Goal: Find specific fact: Find specific fact

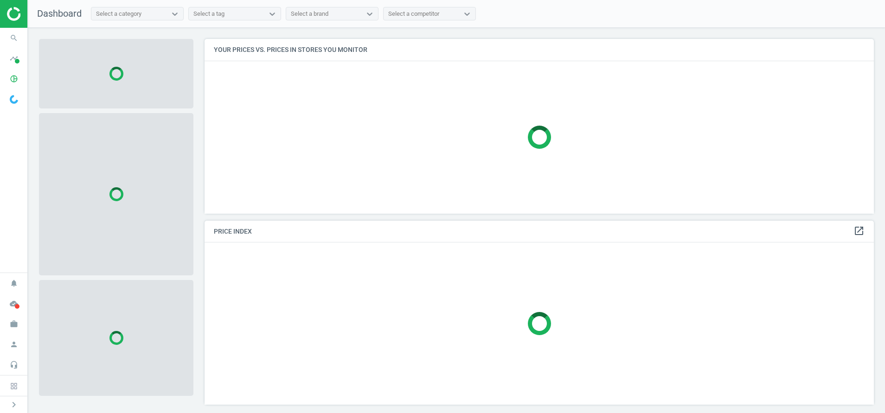
scroll to position [196, 681]
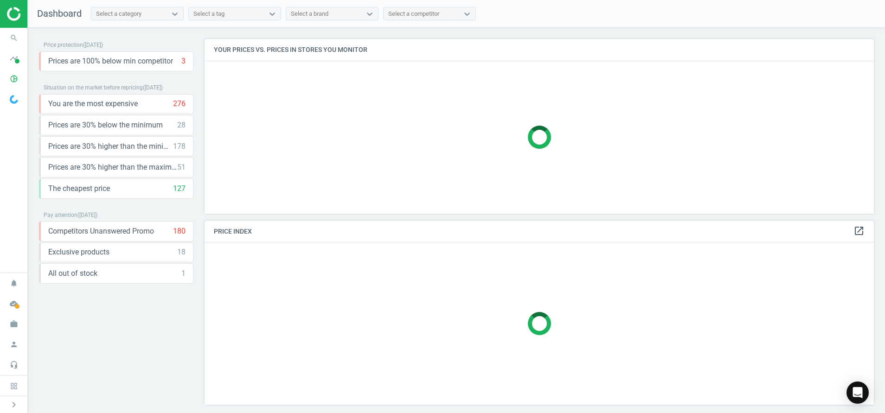
click at [11, 105] on span at bounding box center [14, 99] width 28 height 20
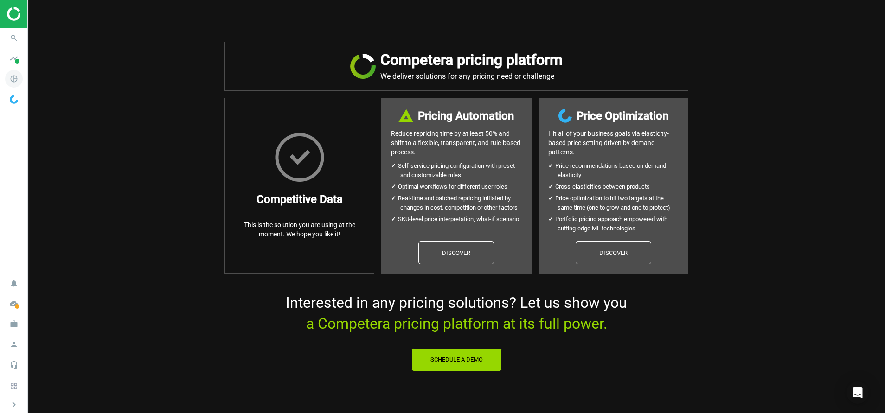
click at [13, 73] on icon "pie_chart_outlined" at bounding box center [14, 79] width 18 height 18
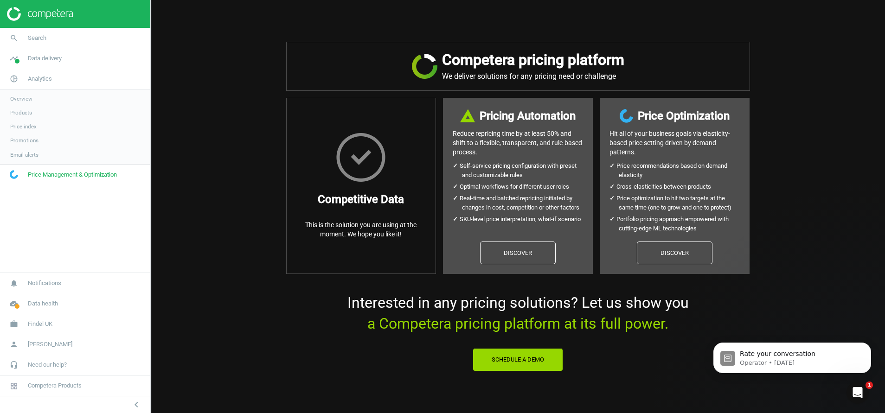
click at [17, 112] on span "Products" at bounding box center [21, 112] width 22 height 7
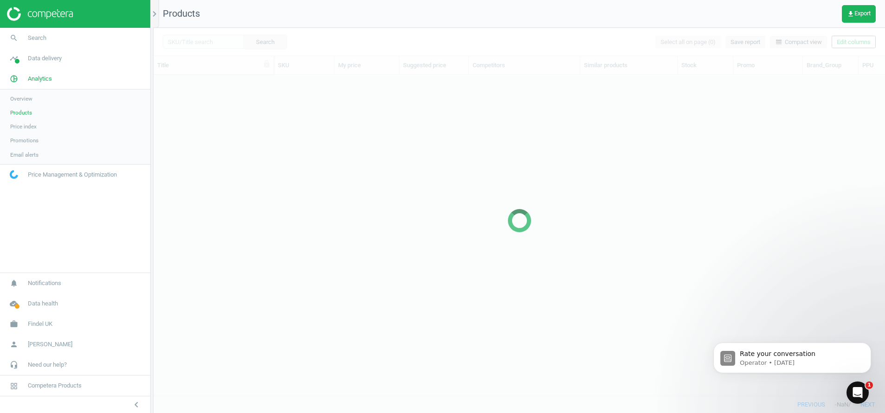
scroll to position [300, 721]
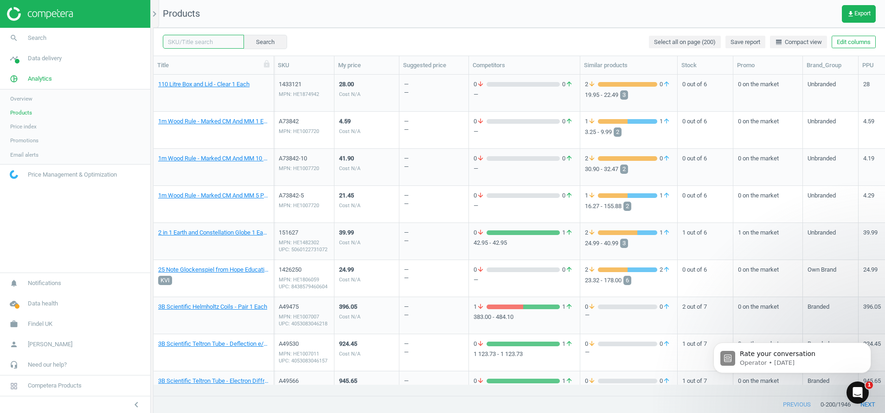
click at [203, 39] on input "text" at bounding box center [203, 42] width 81 height 14
paste input "ENF466368"
type input "ENF466368"
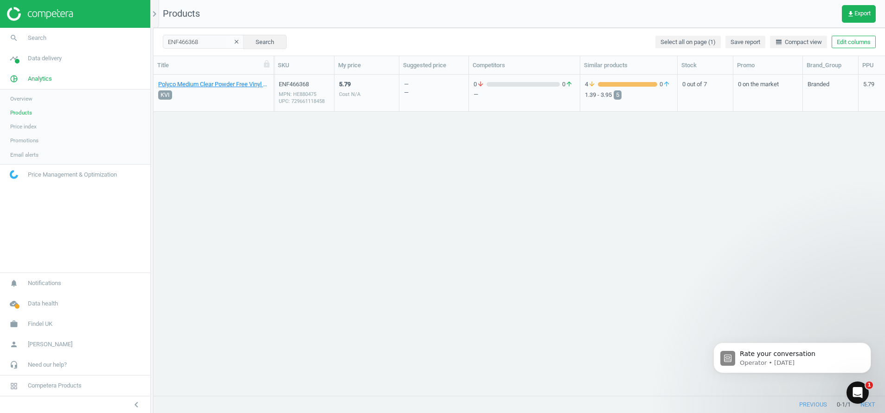
click at [285, 90] on div "ENF466368 MPN: HE880475 UPC: 729661118458" at bounding box center [304, 95] width 51 height 30
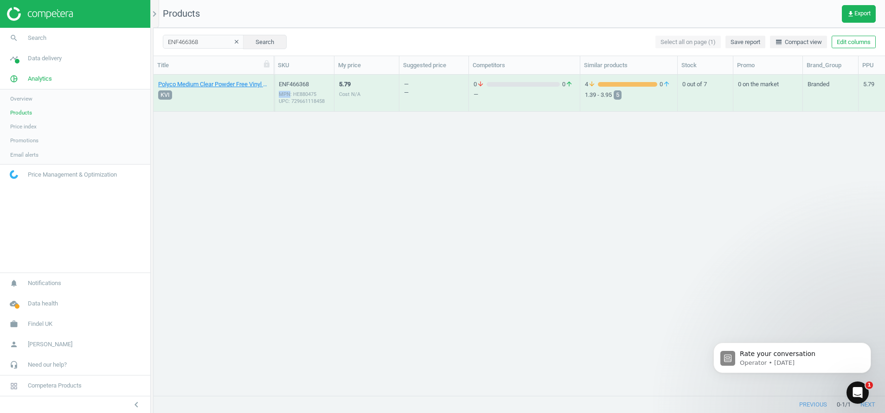
click at [285, 90] on div "ENF466368 MPN: HE880475 UPC: 729661118458" at bounding box center [304, 95] width 51 height 30
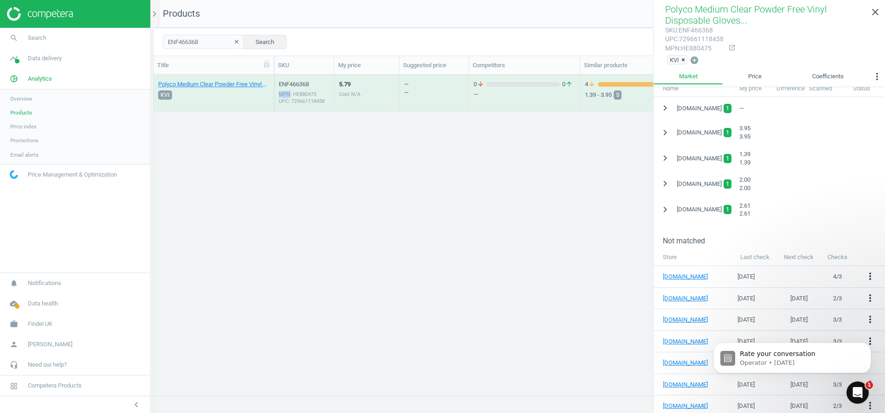
scroll to position [231, 0]
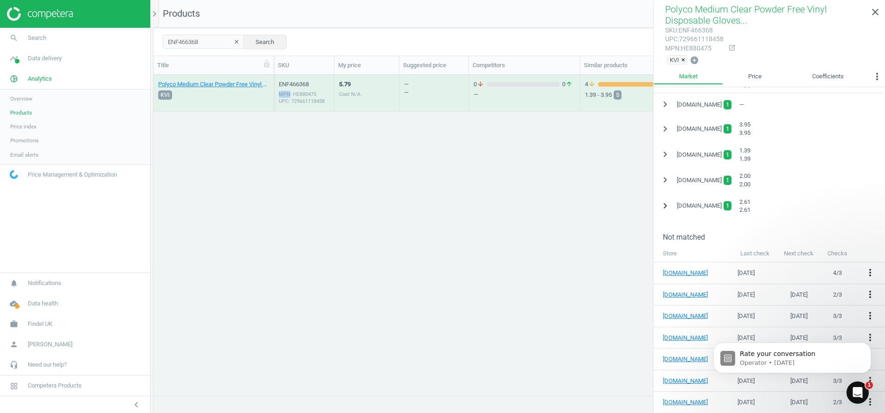
click at [665, 209] on icon "chevron_right" at bounding box center [665, 205] width 11 height 11
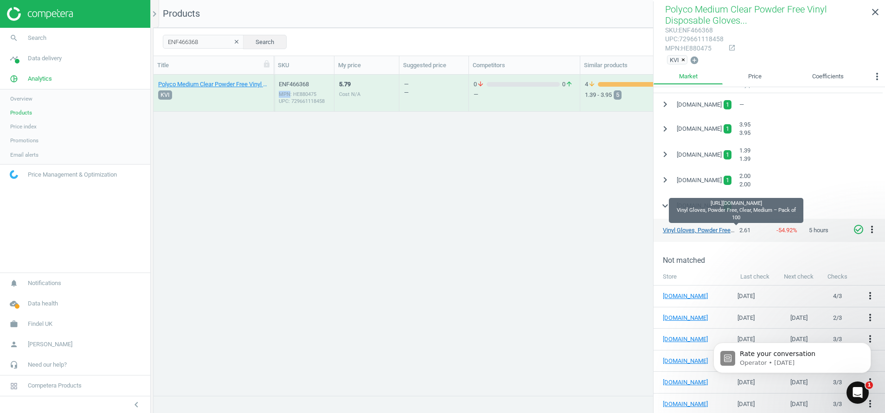
click at [687, 227] on link "Vinyl Gloves, Powder Free, Clear, Medium – Pack of 100" at bounding box center [736, 230] width 146 height 7
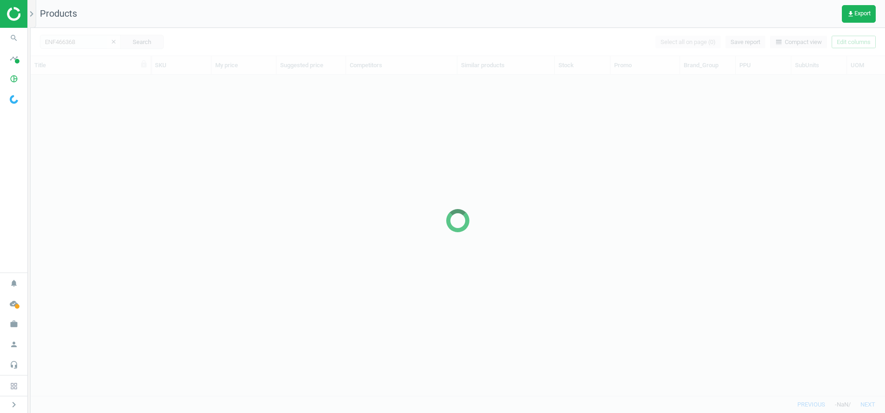
scroll to position [300, 844]
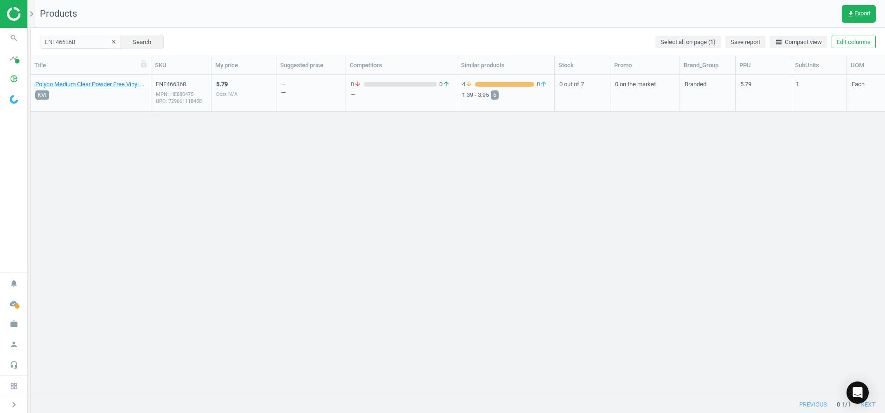
click at [180, 95] on div "MPN: HE880475 UPC: 729661118458" at bounding box center [181, 98] width 51 height 14
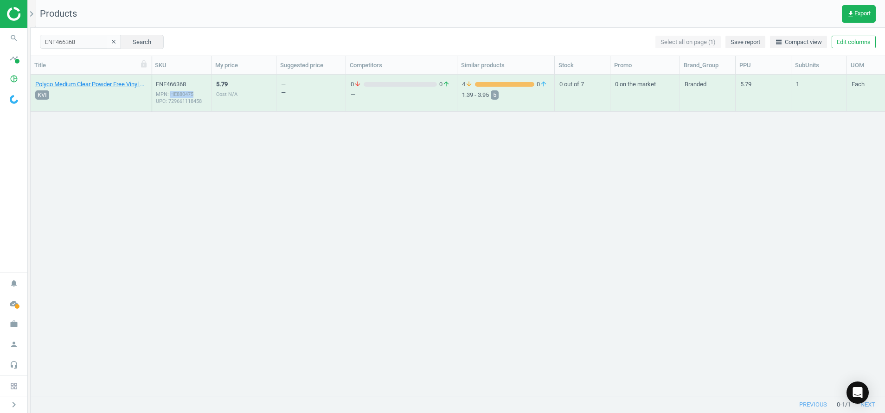
click at [180, 95] on div "MPN: HE880475 UPC: 729661118458" at bounding box center [181, 98] width 51 height 14
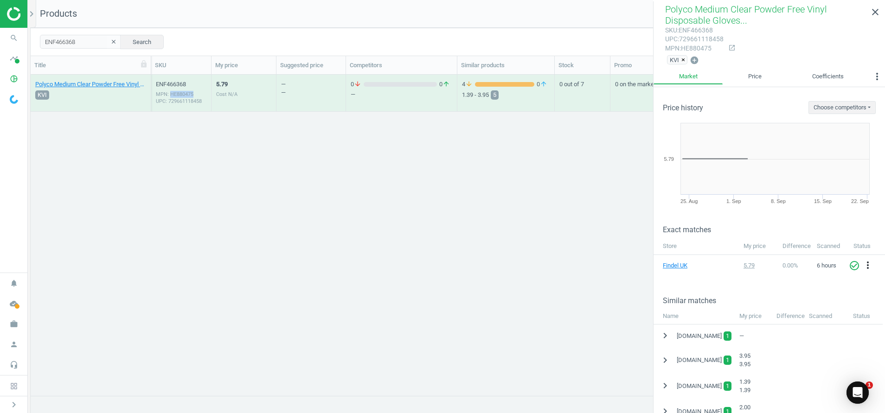
copy div "HE880475"
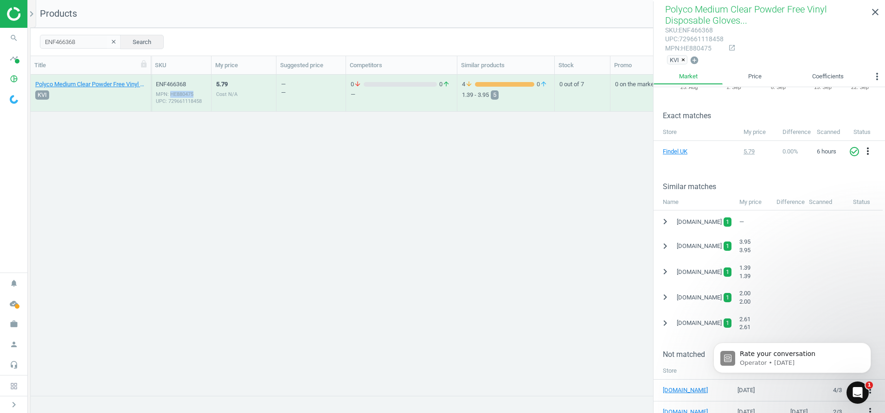
scroll to position [145, 0]
